Goal: Check status: Check status

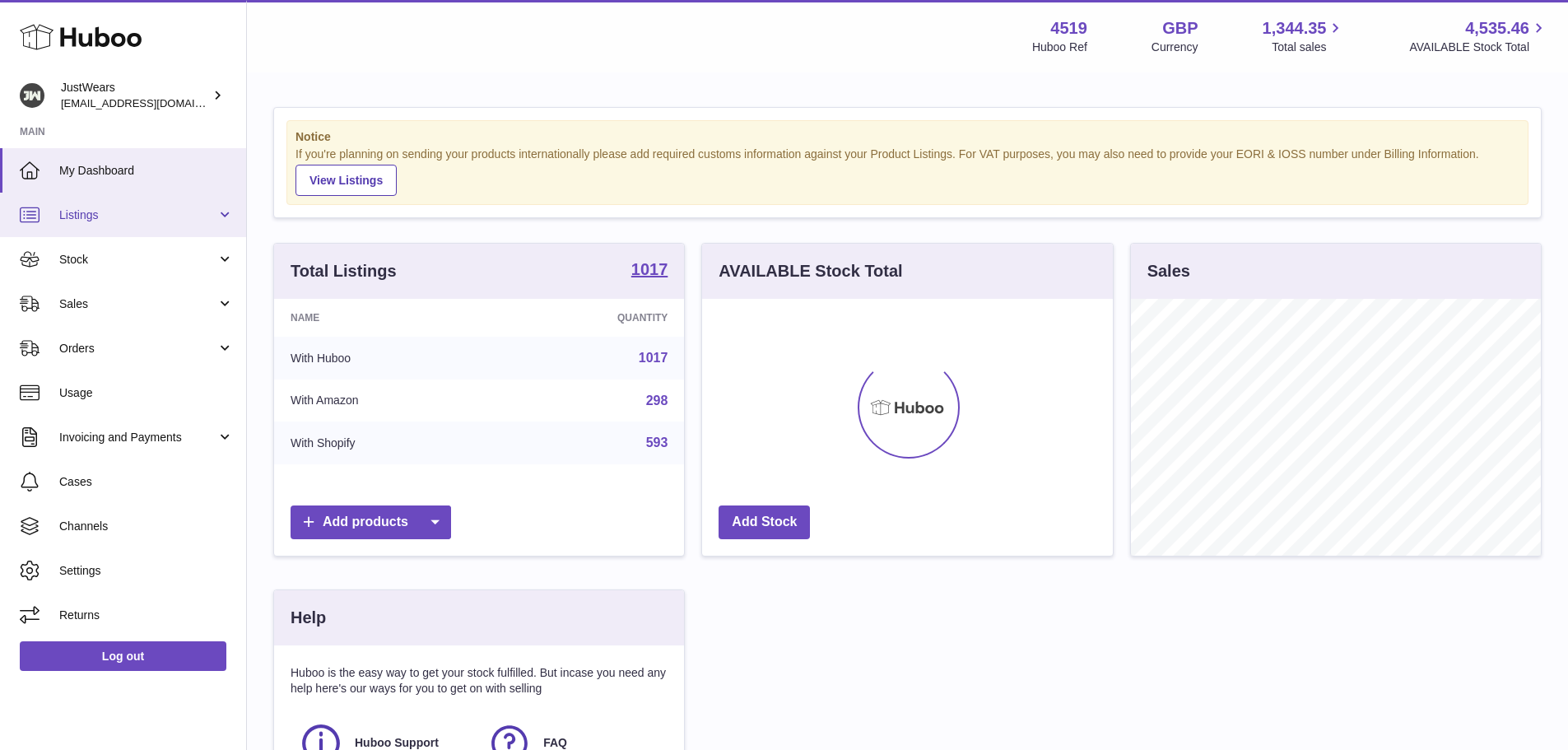
scroll to position [257, 411]
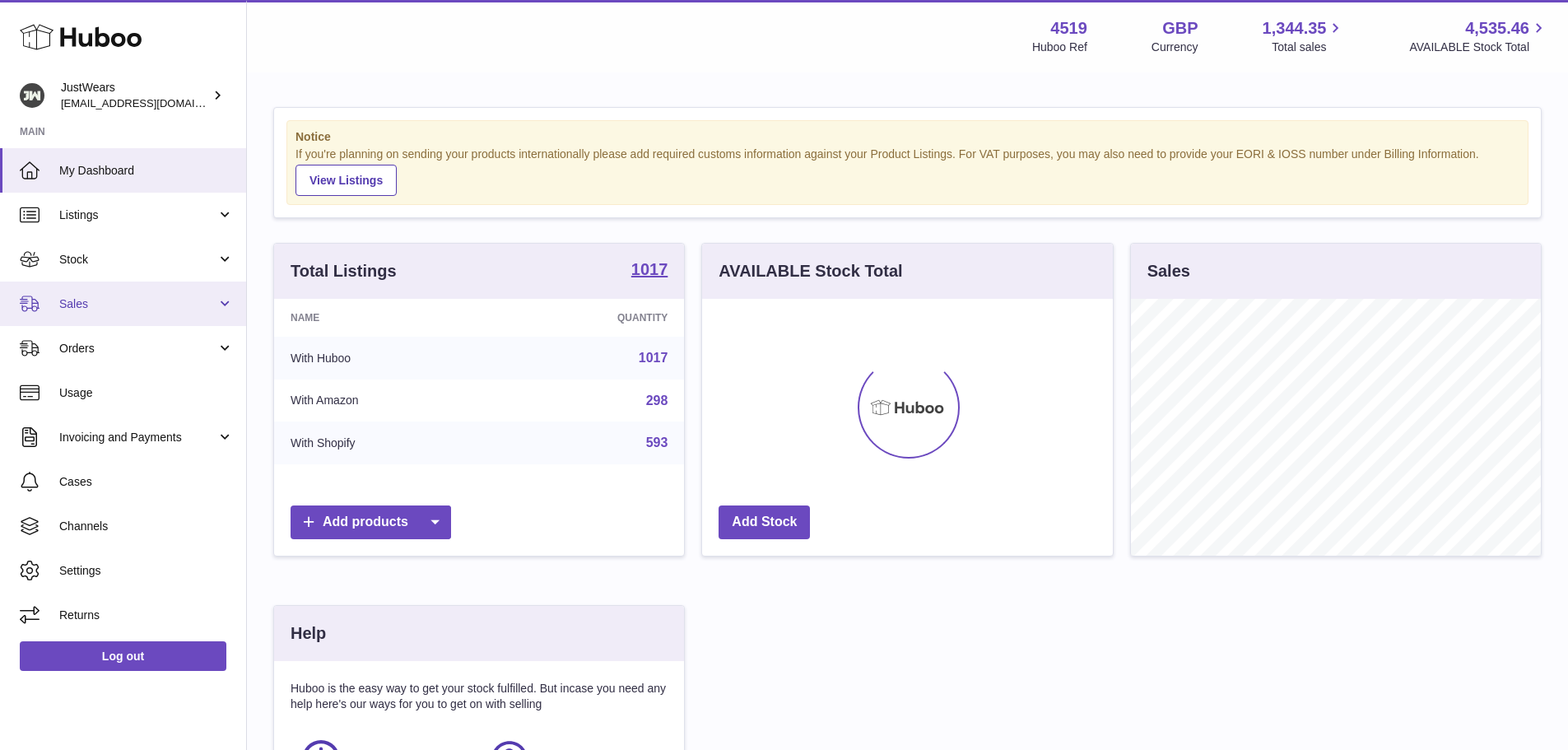
click at [127, 292] on link "Sales" at bounding box center [123, 303] width 246 height 44
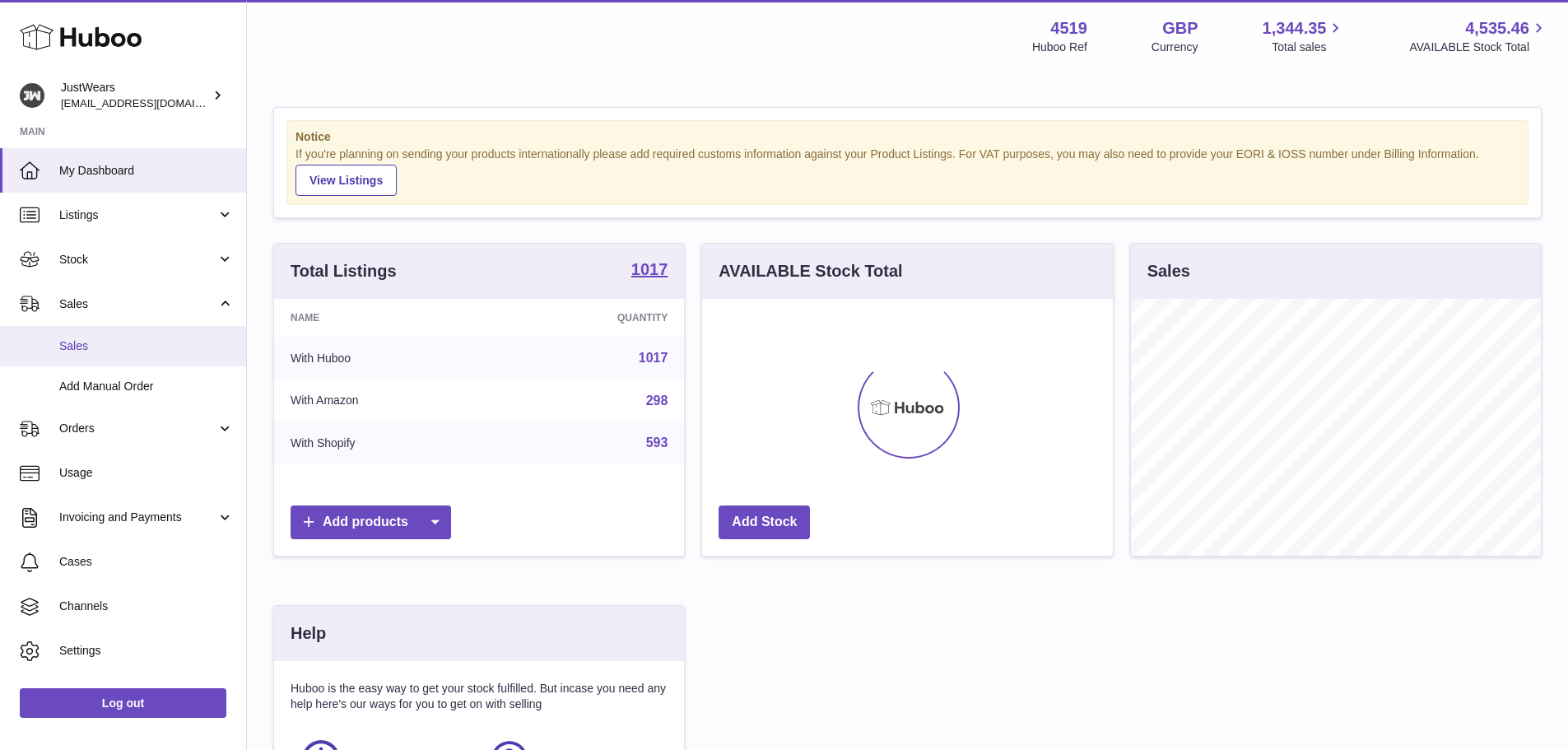
click at [144, 359] on link "Sales" at bounding box center [123, 347] width 246 height 41
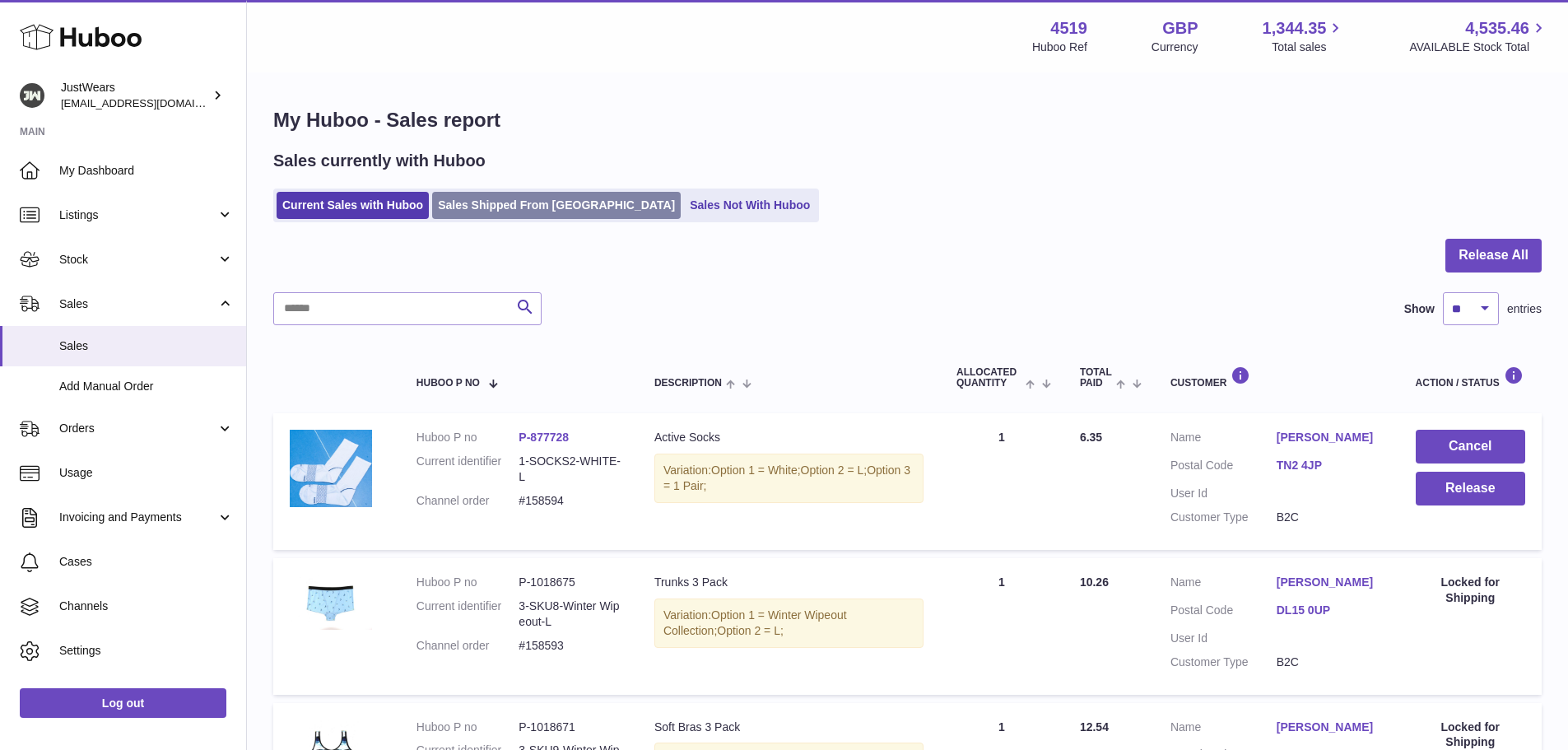
click at [488, 197] on link "Sales Shipped From Huboo" at bounding box center [556, 205] width 249 height 27
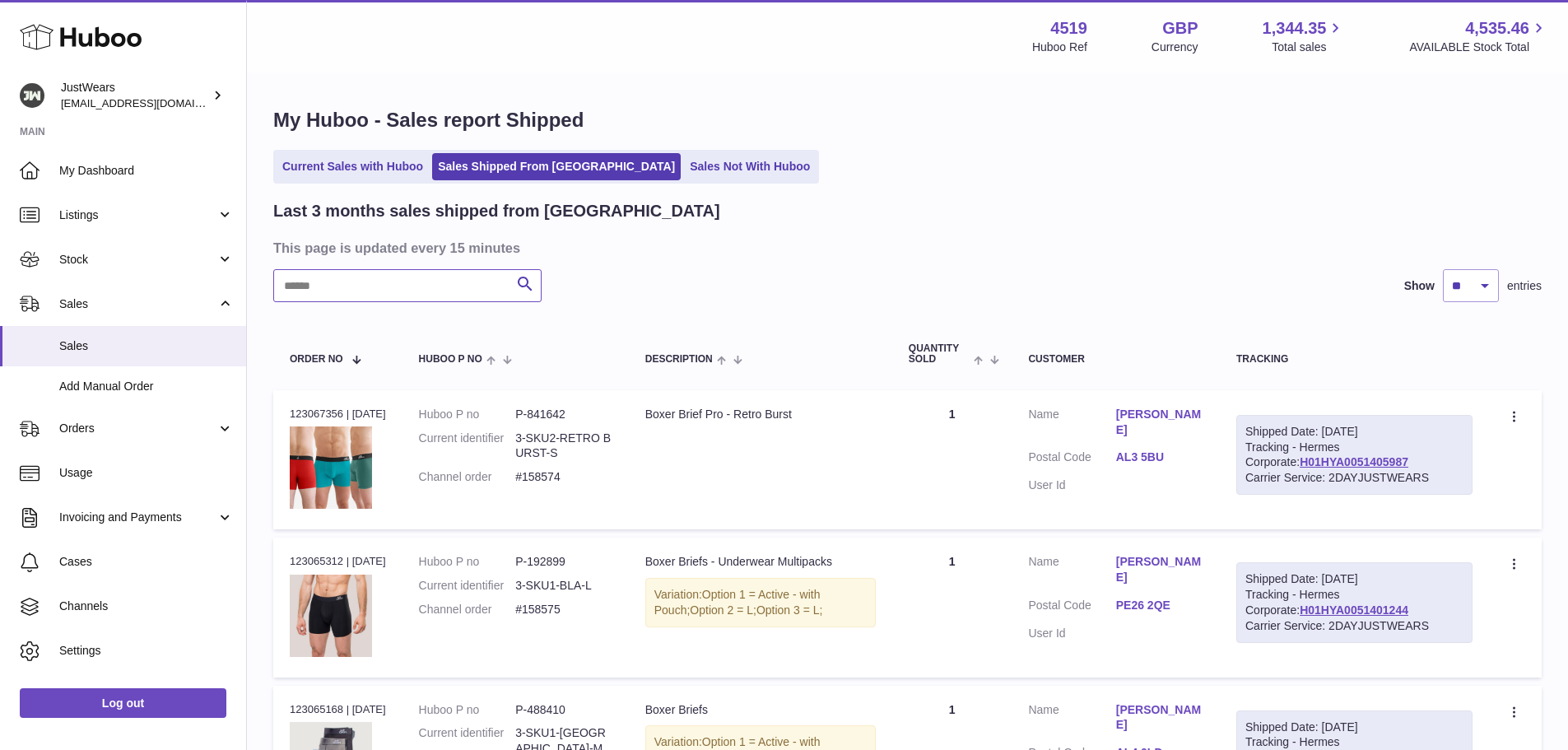
click at [411, 271] on input "text" at bounding box center [407, 286] width 269 height 33
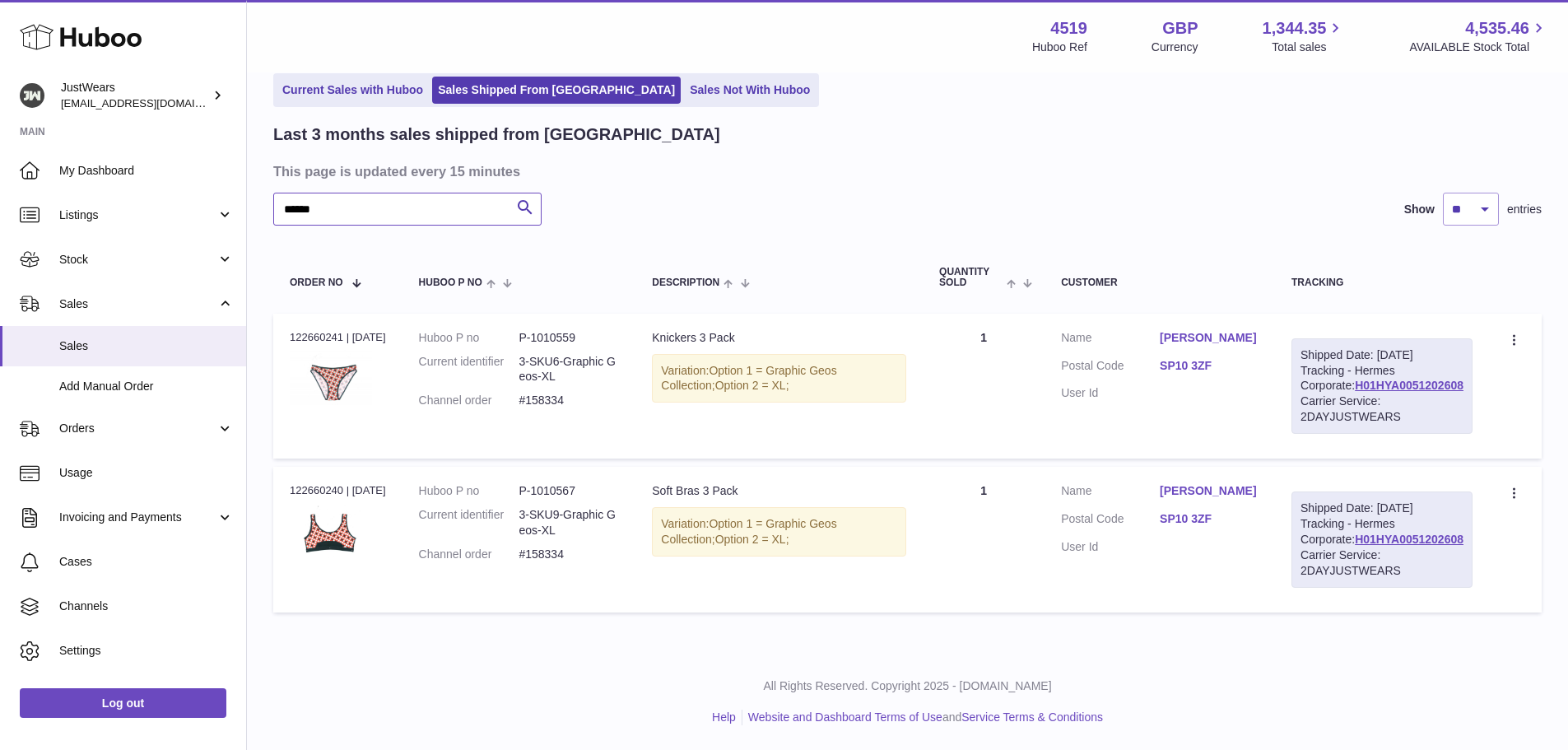
scroll to position [139, 0]
type input "******"
click at [301, 330] on div "Order no 122660241 | 11th Aug" at bounding box center [337, 337] width 97 height 14
copy div "122660241"
